Goal: Book appointment/travel/reservation

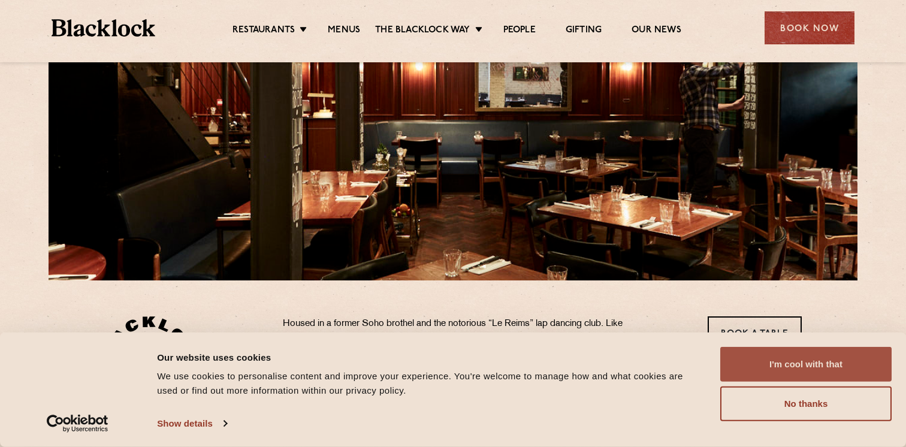
click at [788, 367] on button "I'm cool with that" at bounding box center [806, 364] width 171 height 35
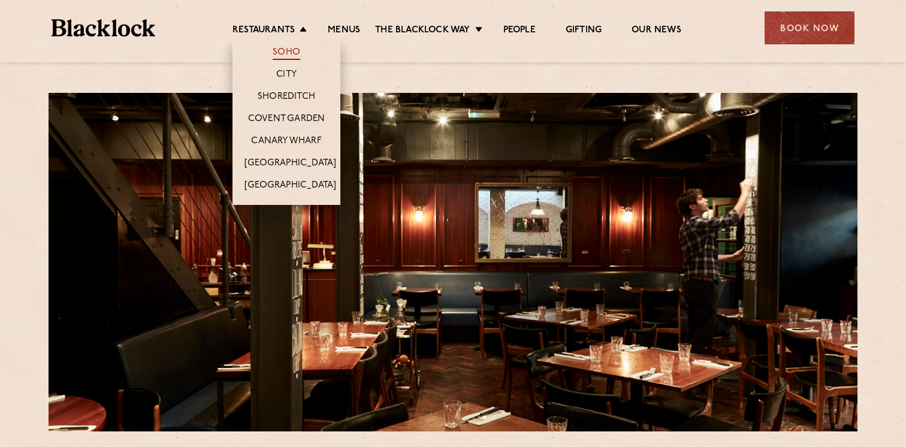
click at [284, 49] on link "Soho" at bounding box center [287, 53] width 28 height 13
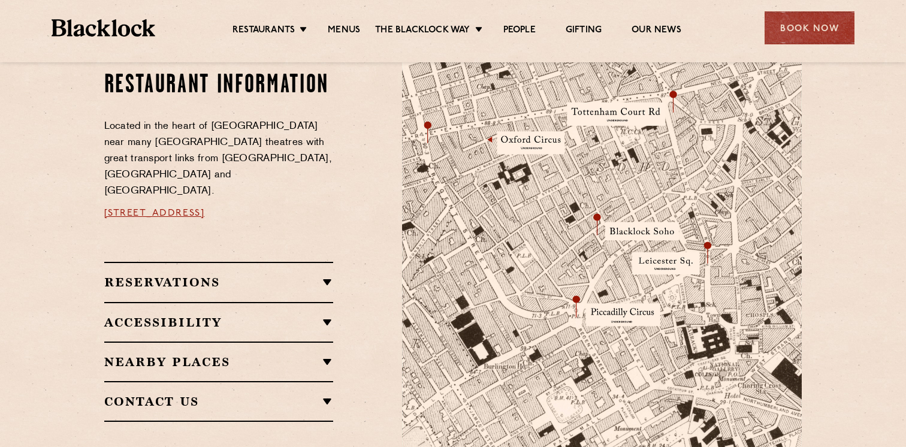
scroll to position [656, 0]
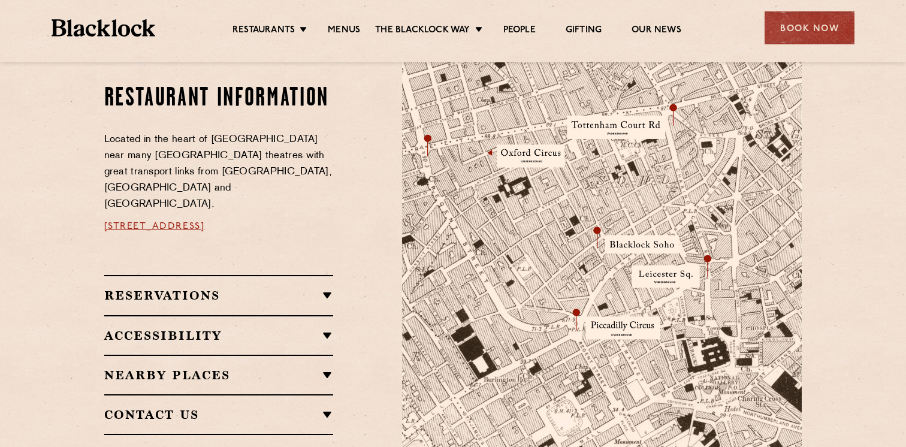
click at [319, 288] on h2 "Reservations" at bounding box center [219, 295] width 230 height 14
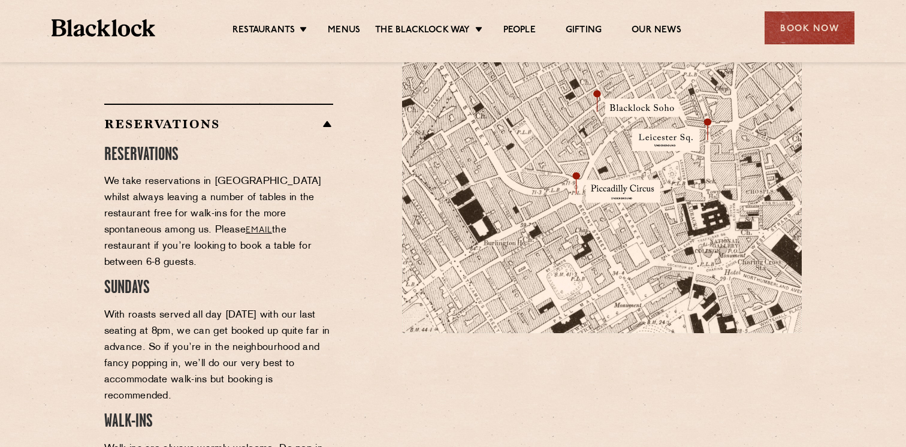
scroll to position [803, 0]
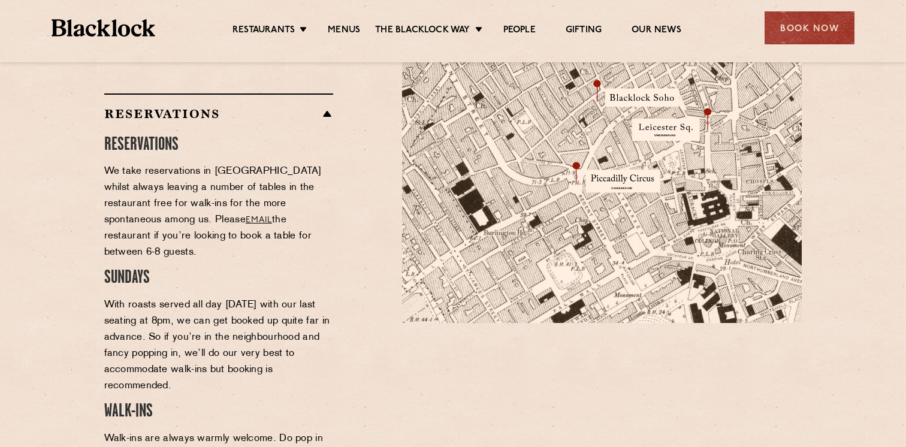
click at [157, 309] on p "With roasts served all day Sunday with our last seating at 8pm, we can get book…" at bounding box center [219, 345] width 230 height 97
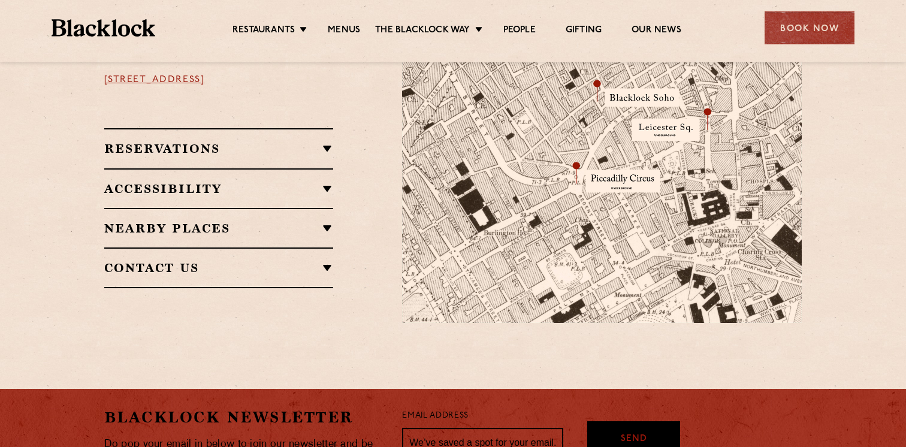
click at [203, 145] on div "Reservations RESERVATIONS We take reservations in Soho whilst always leaving a …" at bounding box center [219, 148] width 230 height 40
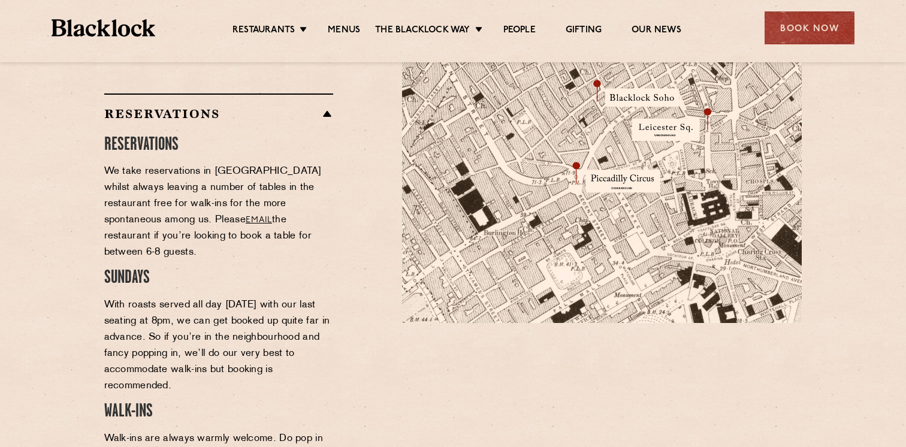
click at [134, 270] on span "SUNDAYS" at bounding box center [127, 278] width 46 height 17
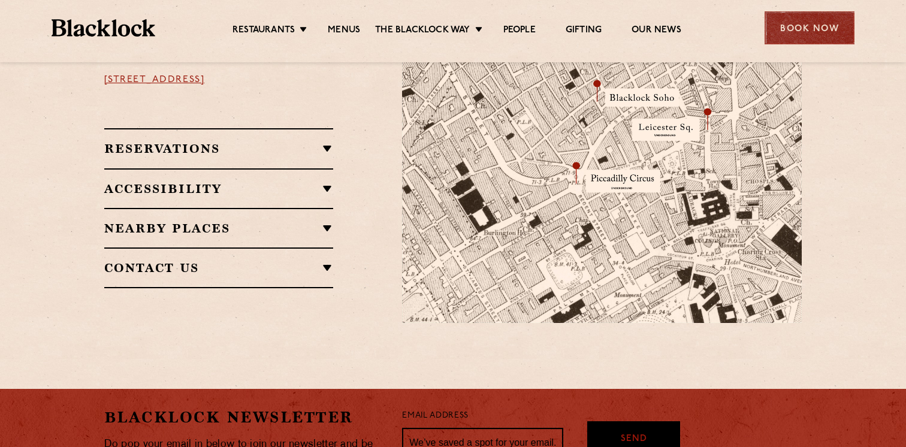
click at [815, 25] on div "Book Now" at bounding box center [810, 27] width 90 height 33
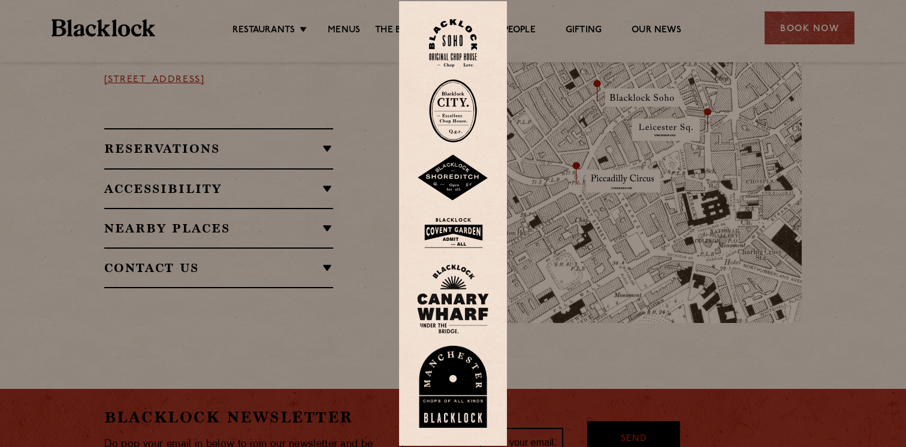
click at [464, 45] on img at bounding box center [453, 43] width 48 height 49
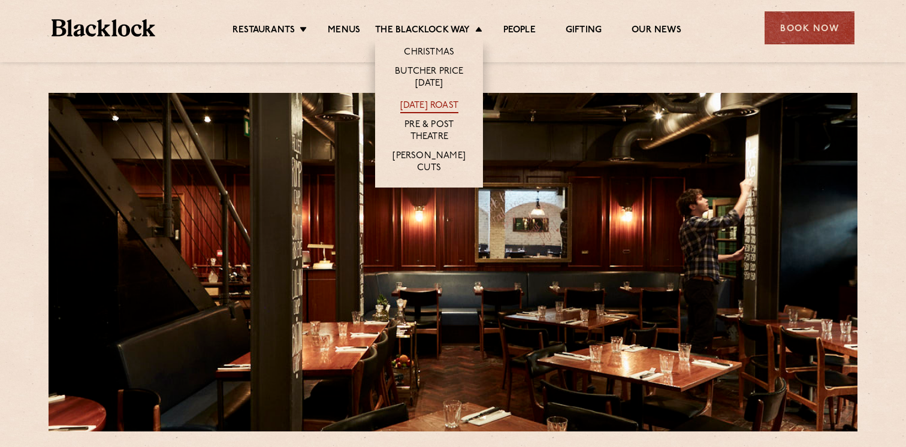
click at [435, 104] on link "[DATE] Roast" at bounding box center [429, 106] width 58 height 13
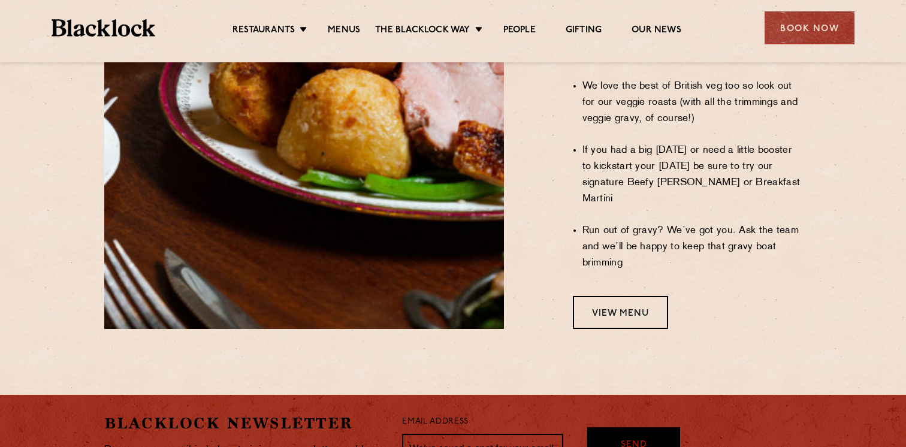
scroll to position [1034, 0]
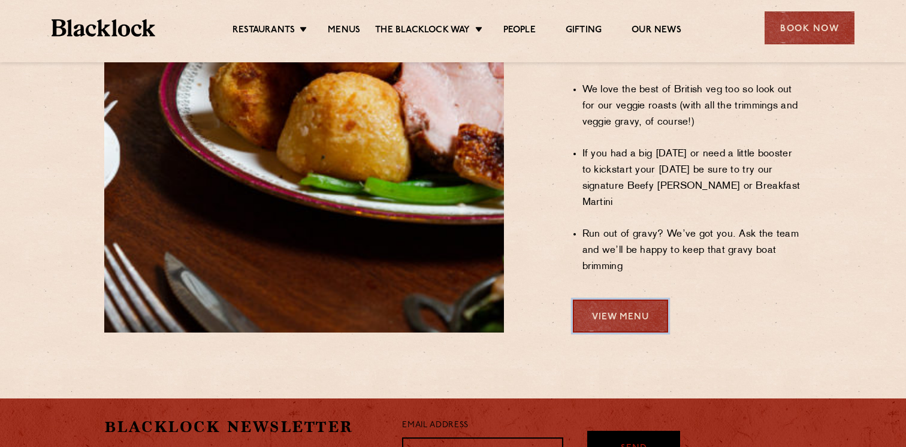
click at [599, 300] on link "View Menu" at bounding box center [620, 316] width 95 height 33
